Goal: Information Seeking & Learning: Learn about a topic

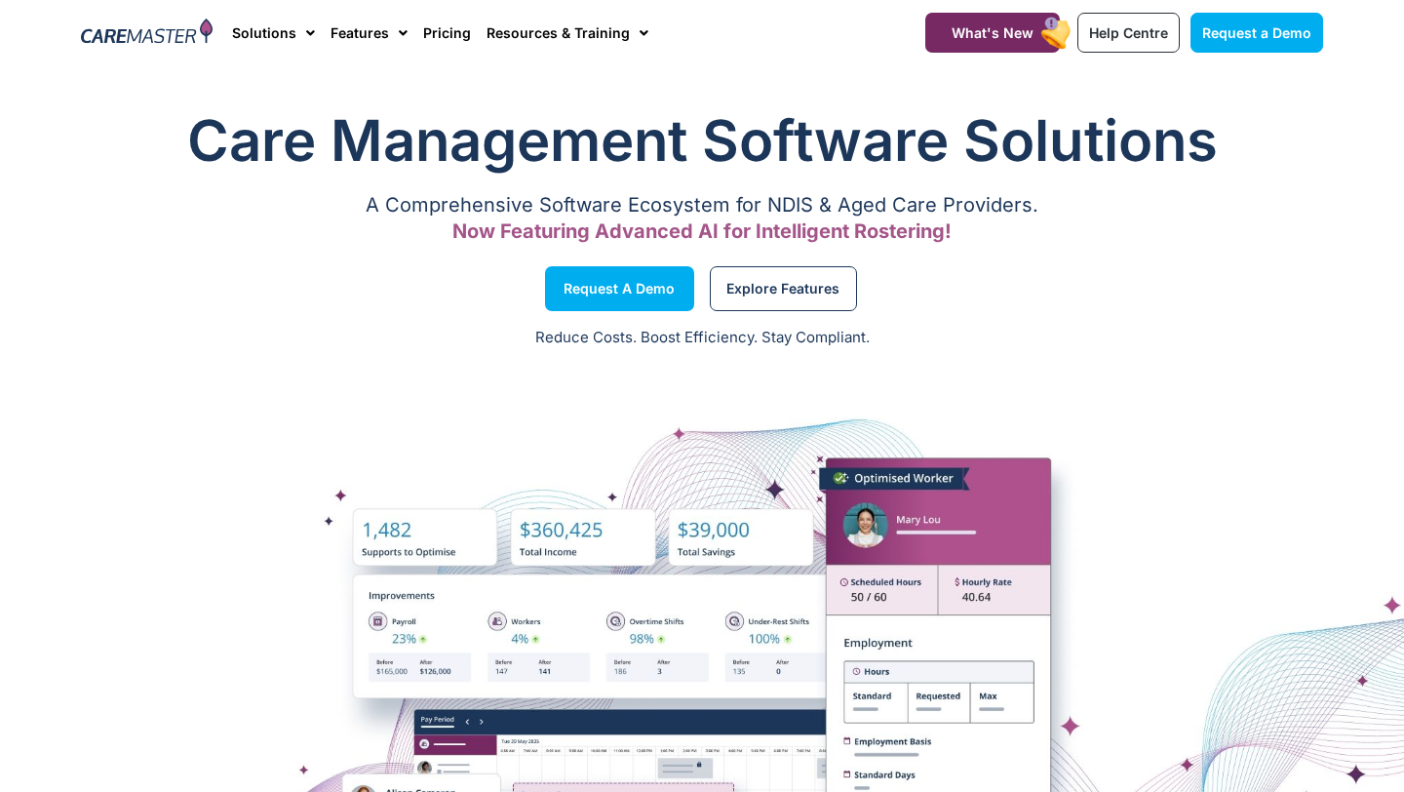
click at [279, 27] on link "Solutions" at bounding box center [273, 32] width 83 height 65
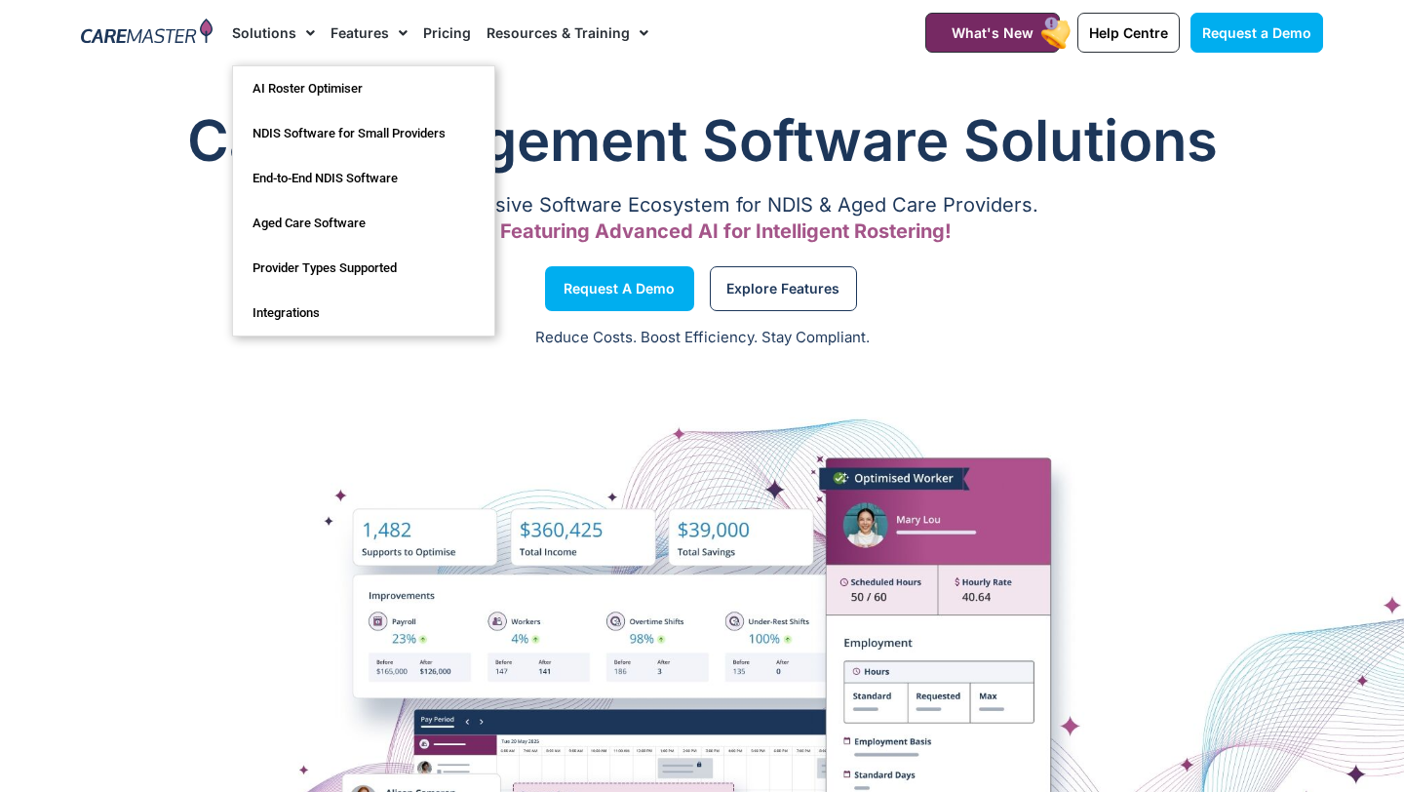
click at [367, 29] on link "Features" at bounding box center [369, 32] width 77 height 65
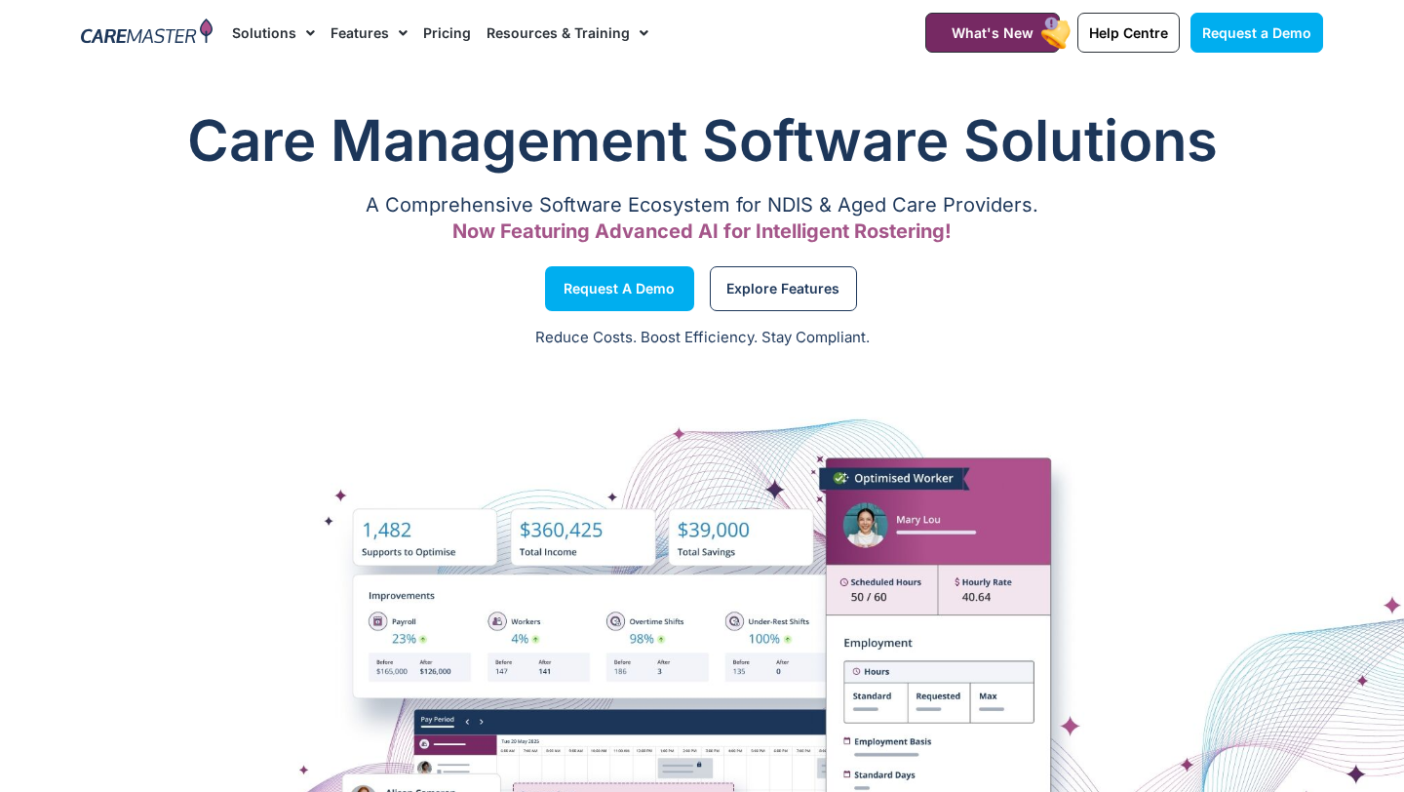
click at [403, 28] on span "Menu" at bounding box center [398, 33] width 19 height 33
click at [450, 37] on link "Pricing" at bounding box center [447, 32] width 48 height 65
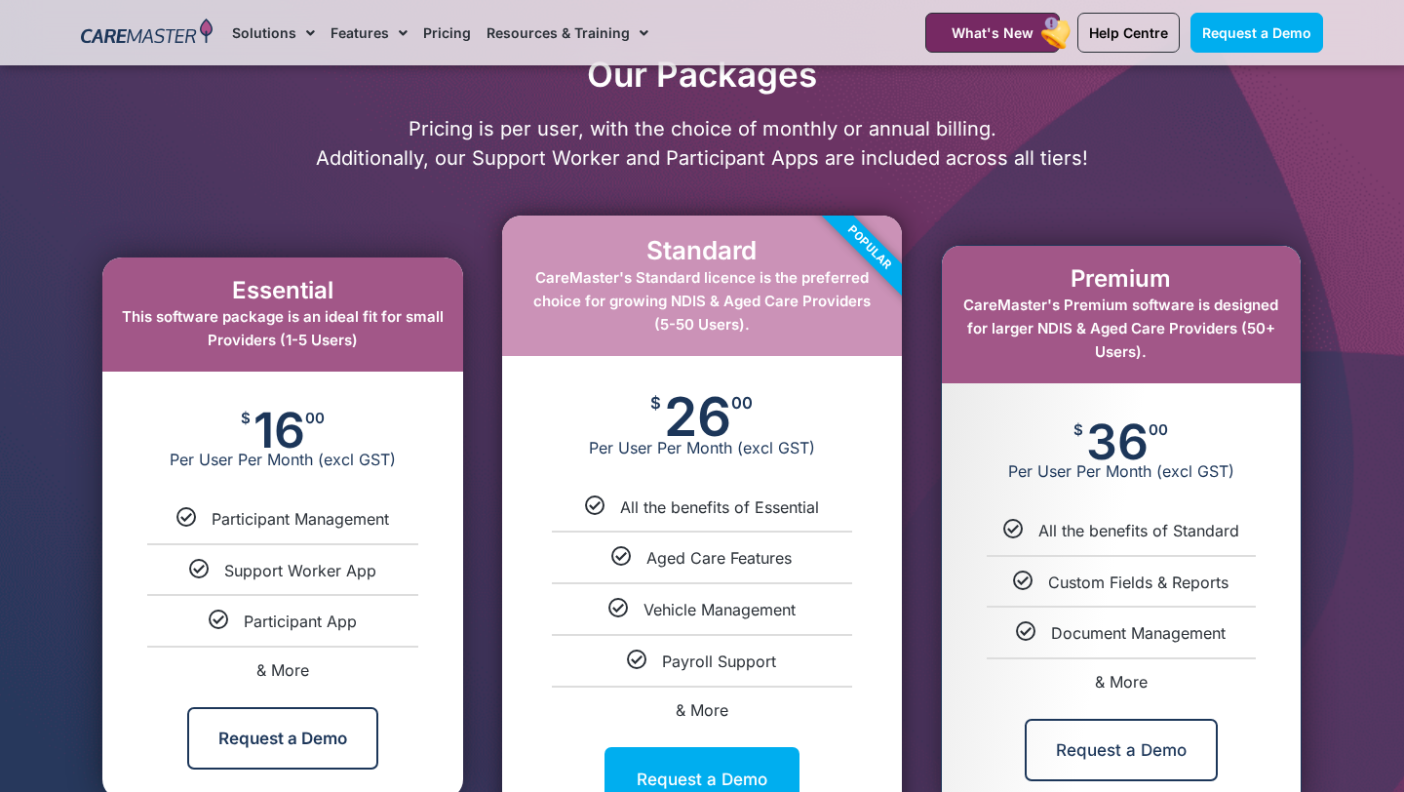
scroll to position [1111, 0]
